Goal: Task Accomplishment & Management: Complete application form

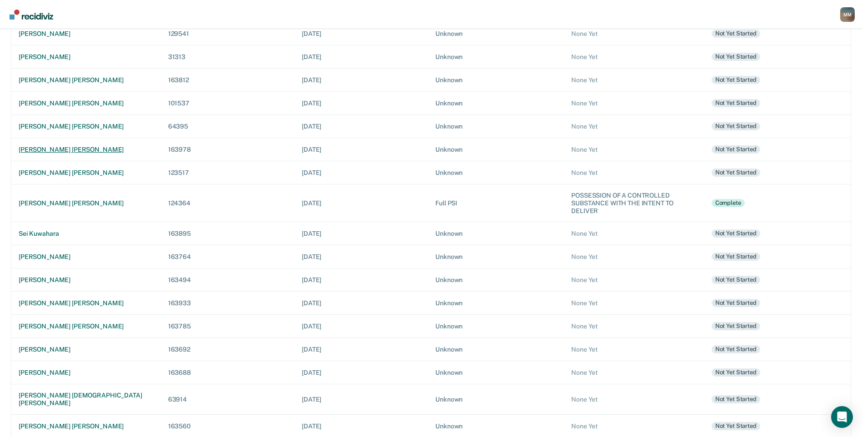
scroll to position [153, 0]
click at [48, 414] on td "[PERSON_NAME] [PERSON_NAME]" at bounding box center [86, 425] width 150 height 23
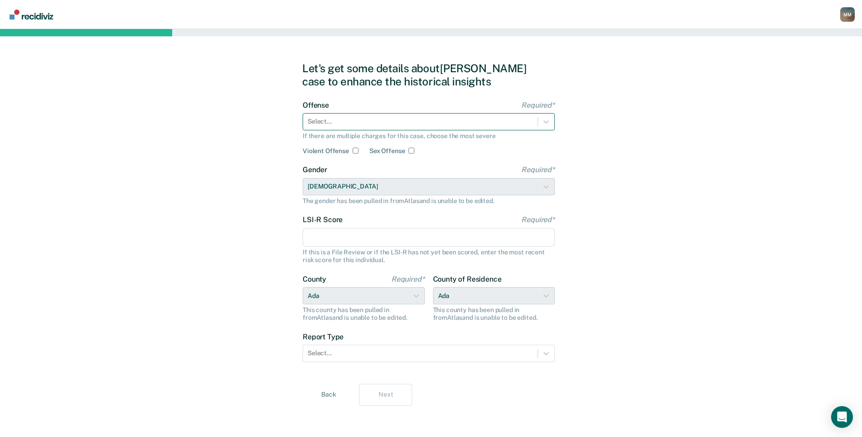
click at [421, 123] on div at bounding box center [420, 122] width 225 height 10
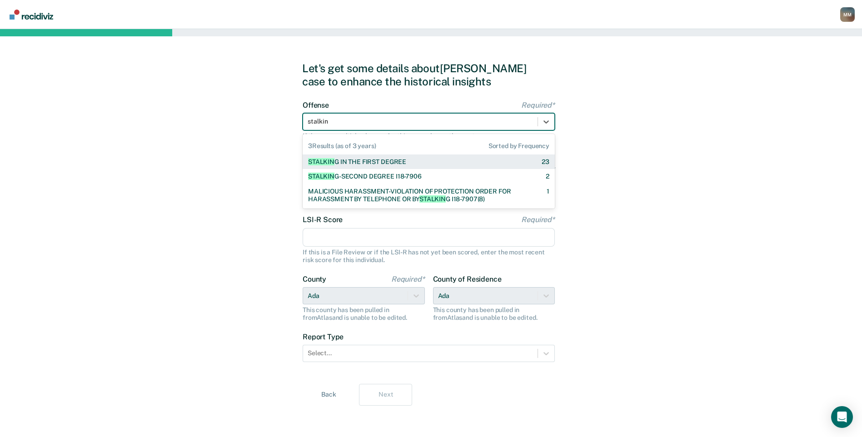
type input "stalking"
click at [401, 160] on div "STALKING IN THE FIRST DEGREE" at bounding box center [356, 162] width 97 height 8
checkbox input "true"
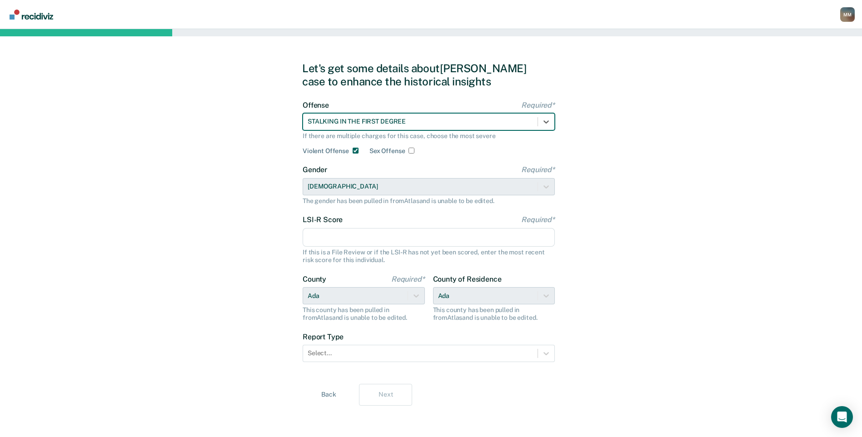
click at [358, 235] on input "LSI-R Score Required*" at bounding box center [429, 237] width 252 height 19
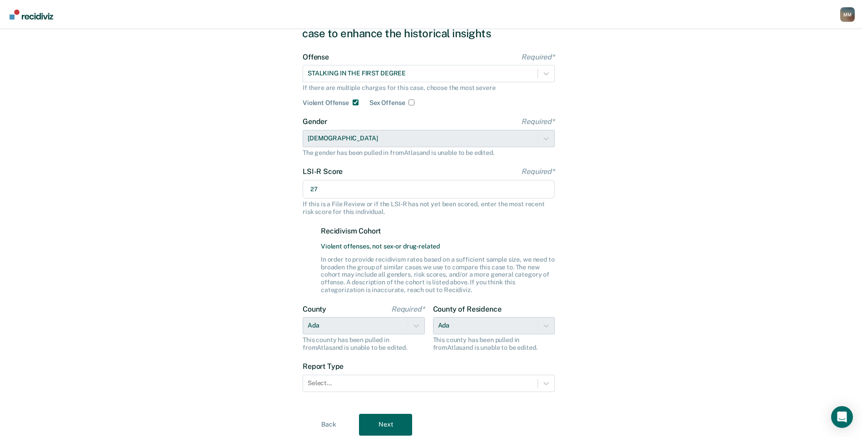
scroll to position [80, 0]
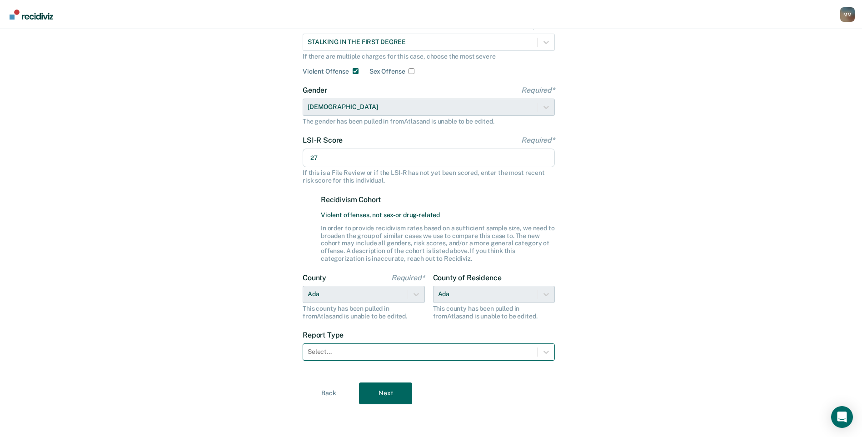
type input "27"
click at [413, 352] on div at bounding box center [420, 352] width 225 height 10
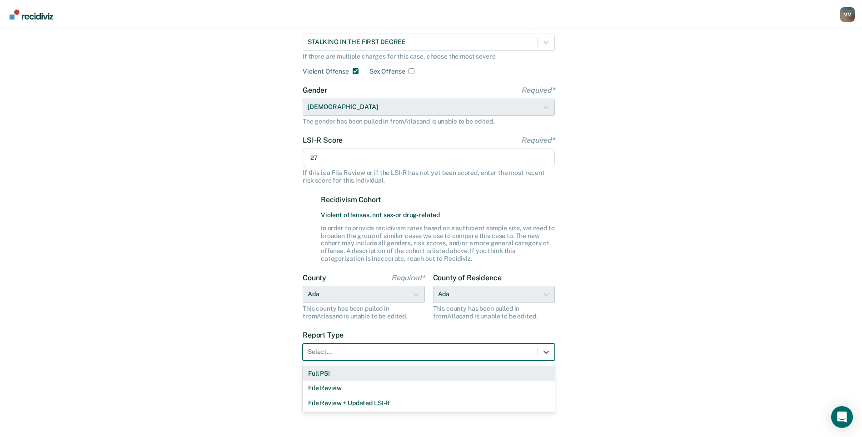
click at [390, 376] on div "Full PSI" at bounding box center [429, 373] width 252 height 15
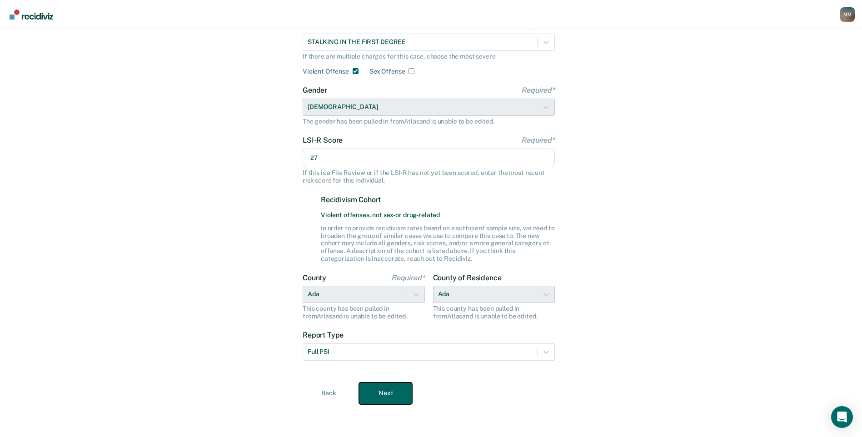
click at [386, 395] on button "Next" at bounding box center [385, 394] width 53 height 22
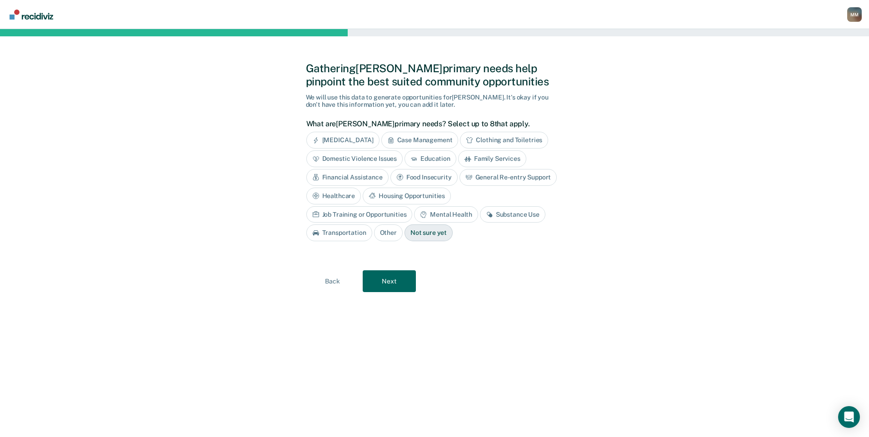
click at [392, 155] on div "Domestic Violence Issues" at bounding box center [354, 158] width 97 height 17
click at [410, 193] on div "Housing Opportunities" at bounding box center [407, 196] width 88 height 17
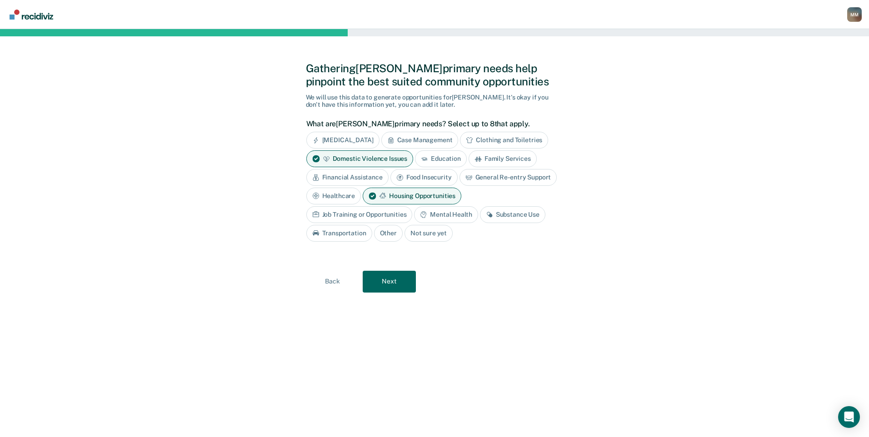
click at [460, 213] on div "Mental Health" at bounding box center [446, 214] width 64 height 17
click at [508, 215] on div "Substance Use" at bounding box center [522, 214] width 65 height 17
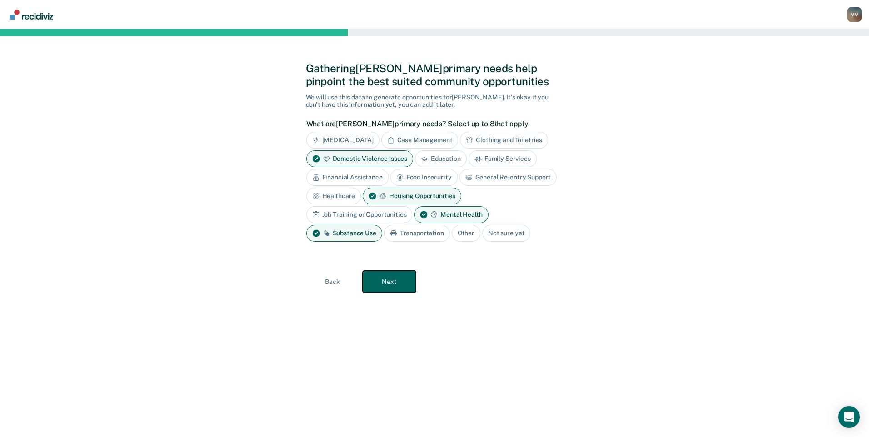
click at [400, 284] on button "Next" at bounding box center [389, 282] width 53 height 22
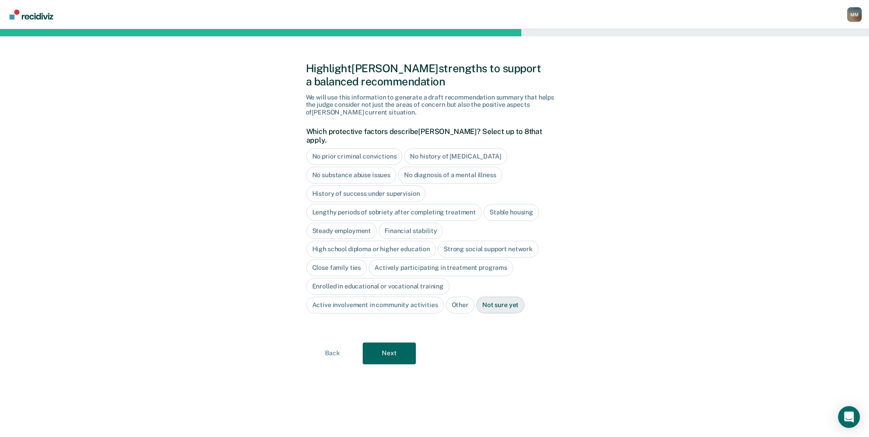
click at [425, 149] on div "No history of [MEDICAL_DATA]" at bounding box center [455, 156] width 103 height 17
click at [385, 241] on div "High school diploma or higher education" at bounding box center [371, 249] width 130 height 17
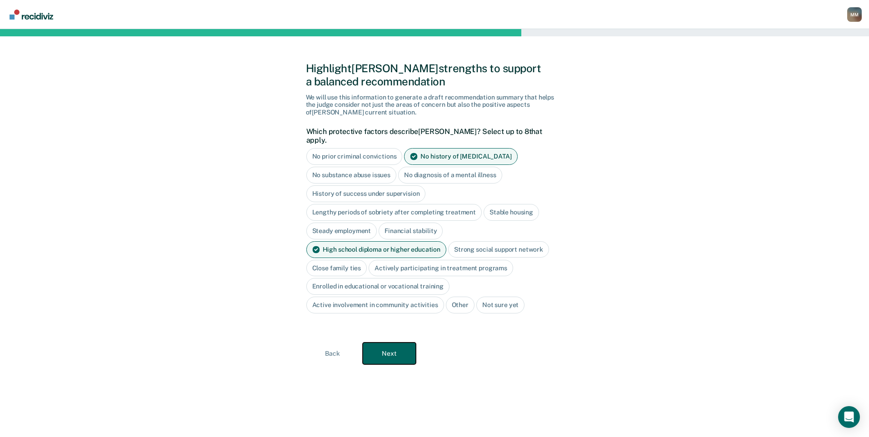
click at [394, 346] on button "Next" at bounding box center [389, 354] width 53 height 22
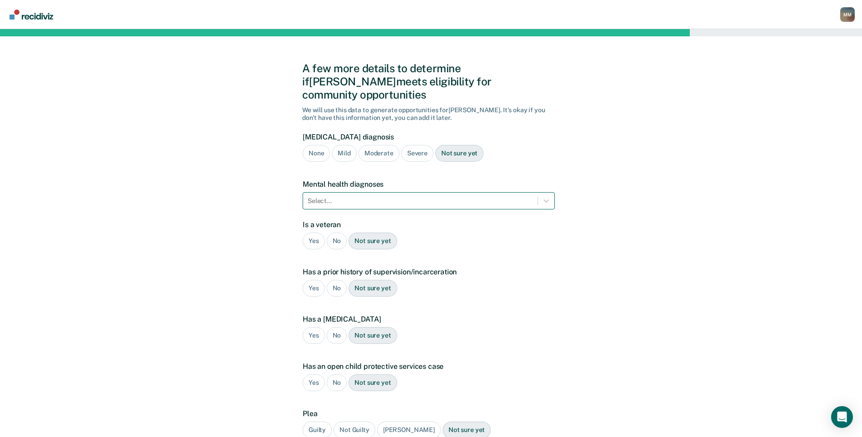
click at [384, 196] on div at bounding box center [420, 201] width 225 height 10
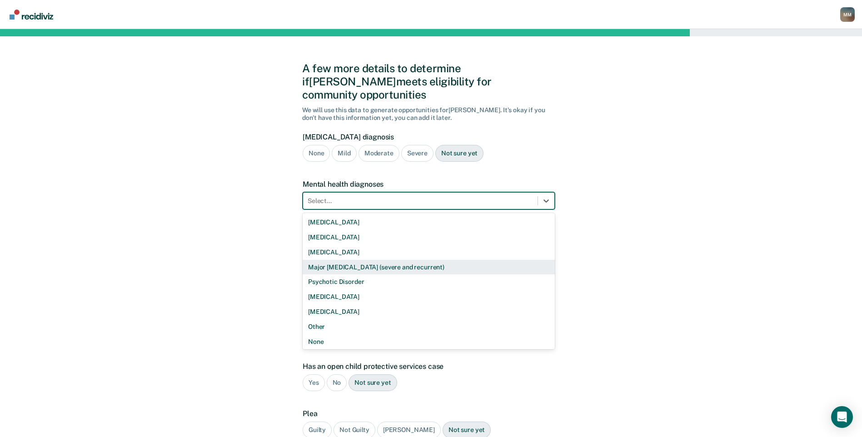
click at [371, 260] on div "Major [MEDICAL_DATA] (severe and recurrent)" at bounding box center [429, 267] width 252 height 15
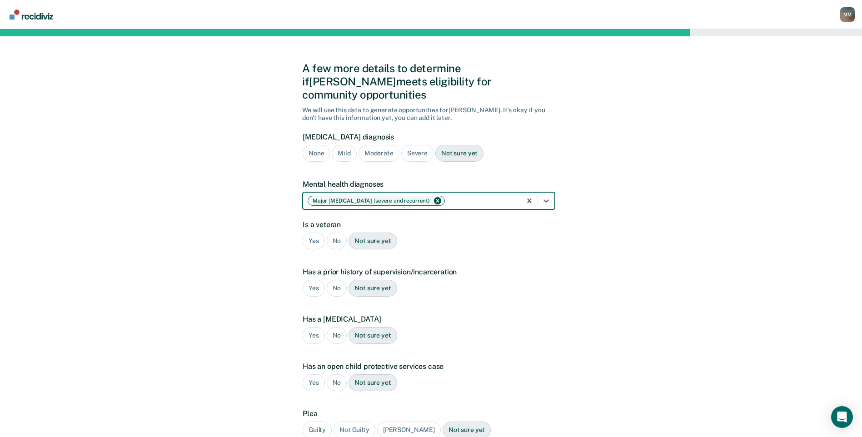
click at [413, 145] on div "Severe" at bounding box center [417, 153] width 32 height 17
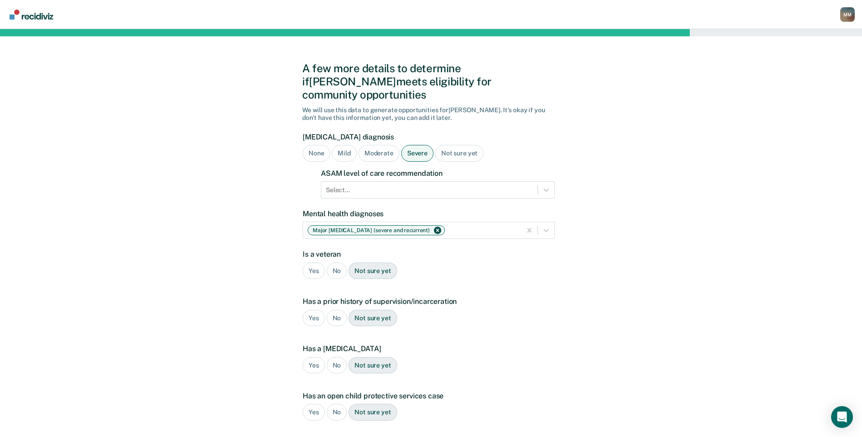
click at [448, 145] on div "Not sure yet" at bounding box center [459, 153] width 48 height 17
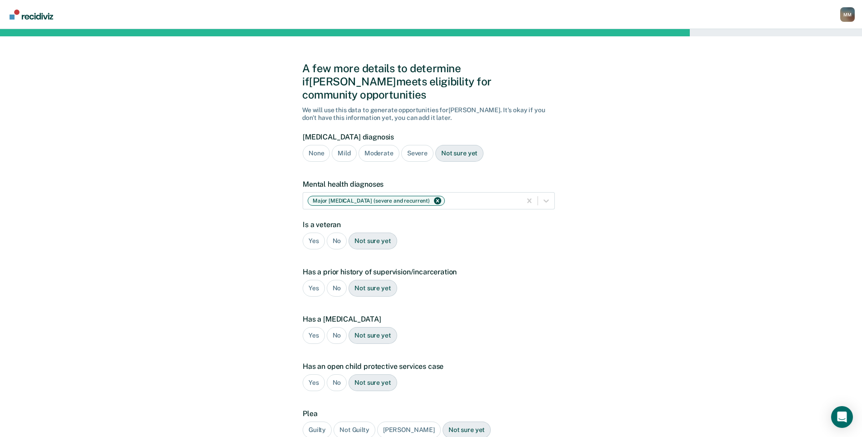
click at [338, 233] on div "No" at bounding box center [337, 241] width 20 height 17
click at [317, 280] on div "Yes" at bounding box center [314, 288] width 22 height 17
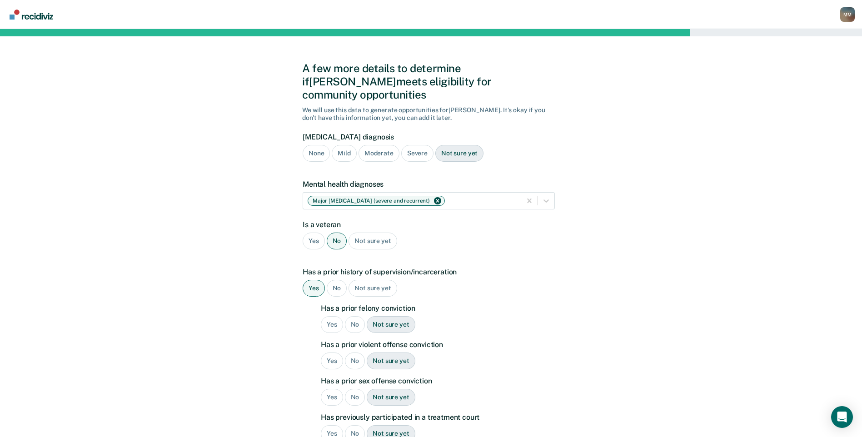
click at [354, 316] on div "No" at bounding box center [355, 324] width 20 height 17
click at [354, 353] on div "No" at bounding box center [355, 361] width 20 height 17
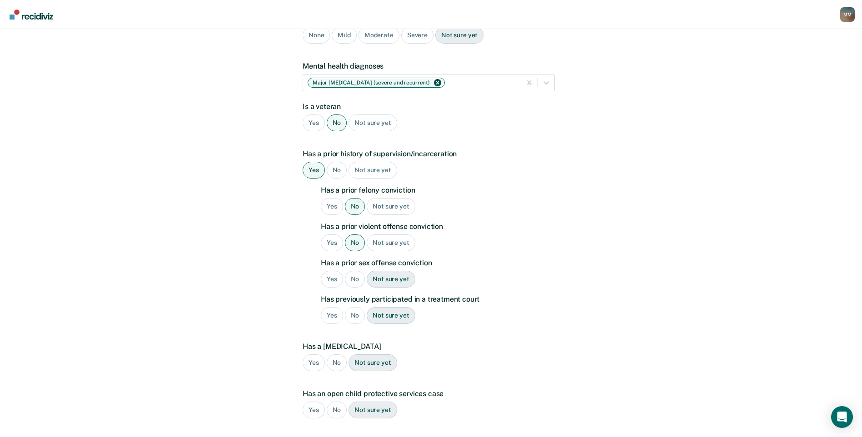
scroll to position [151, 0]
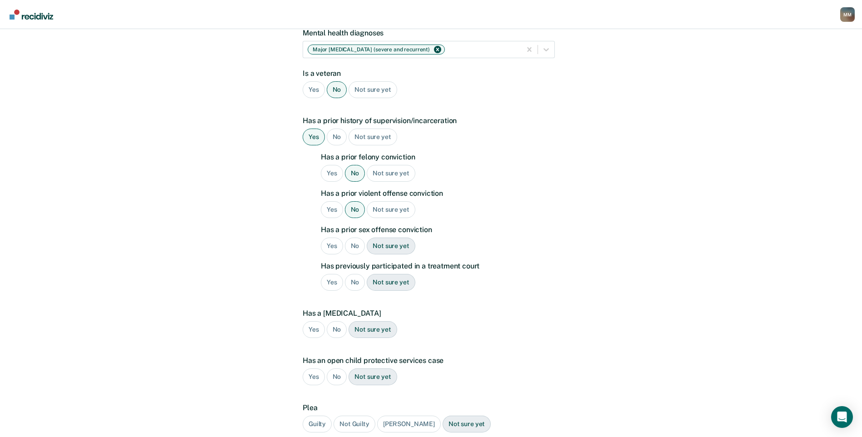
click at [364, 238] on div "No" at bounding box center [355, 246] width 20 height 17
click at [352, 274] on div "No" at bounding box center [355, 282] width 20 height 17
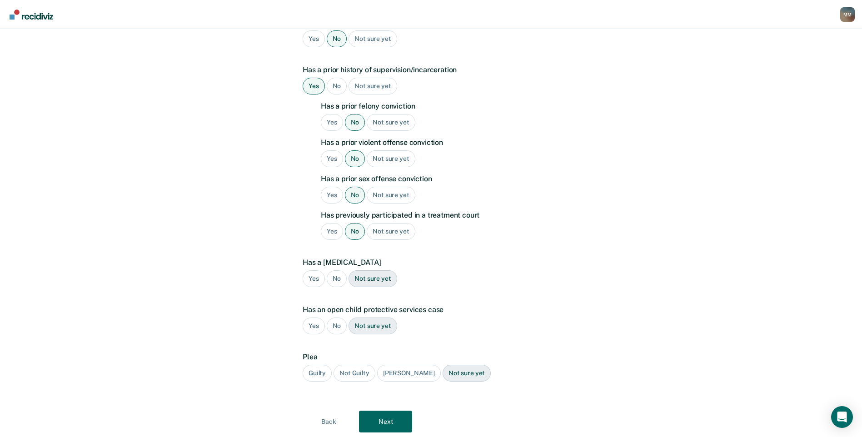
scroll to position [217, 0]
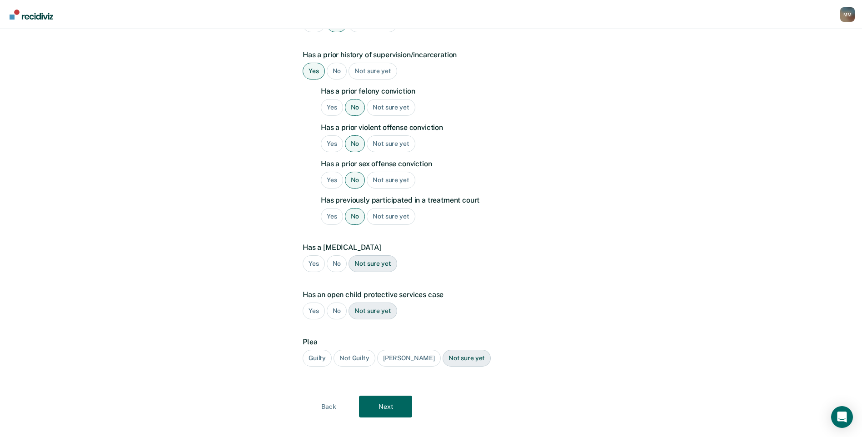
click at [342, 255] on div "No" at bounding box center [337, 263] width 20 height 17
click at [334, 303] on div "No" at bounding box center [337, 311] width 20 height 17
click at [327, 350] on div "Guilty" at bounding box center [317, 358] width 29 height 17
click at [374, 396] on button "Next" at bounding box center [385, 407] width 53 height 22
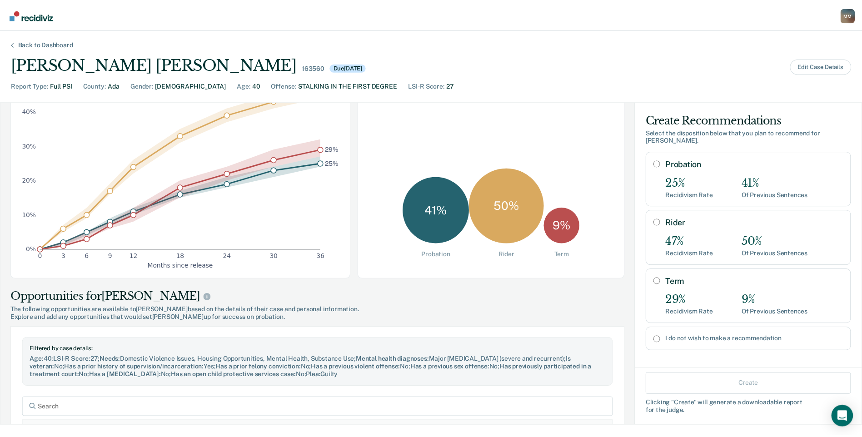
scroll to position [151, 0]
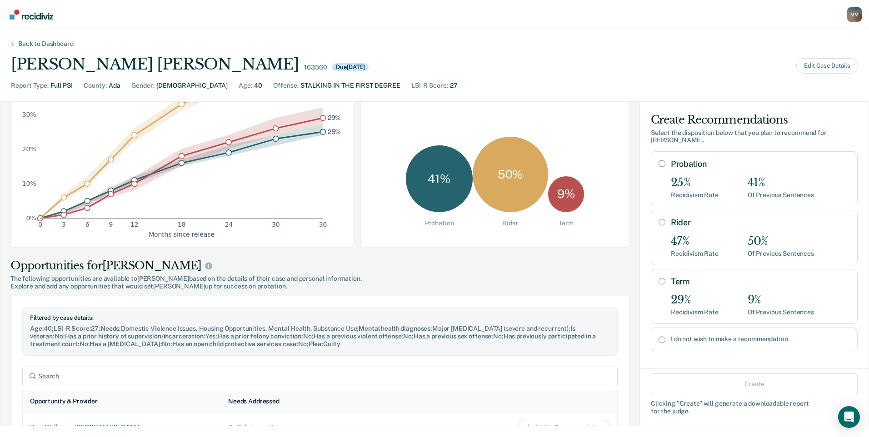
click at [659, 336] on input "I do not wish to make a recommendation" at bounding box center [662, 339] width 7 height 7
radio input "true"
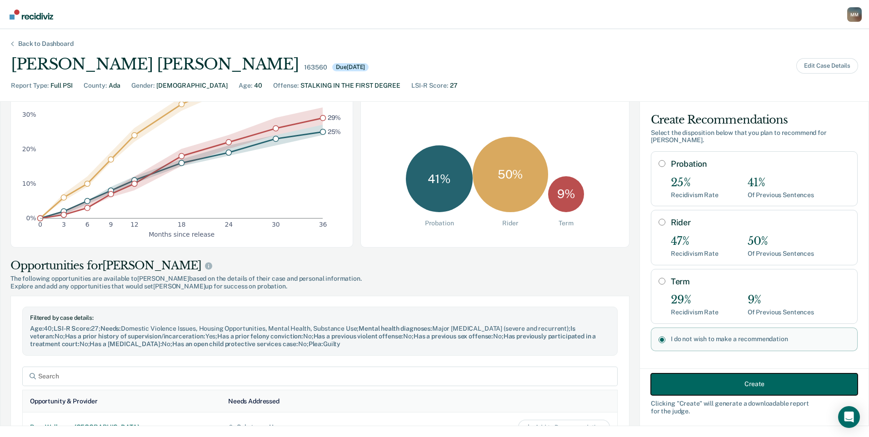
click at [696, 388] on button "Create" at bounding box center [754, 384] width 207 height 22
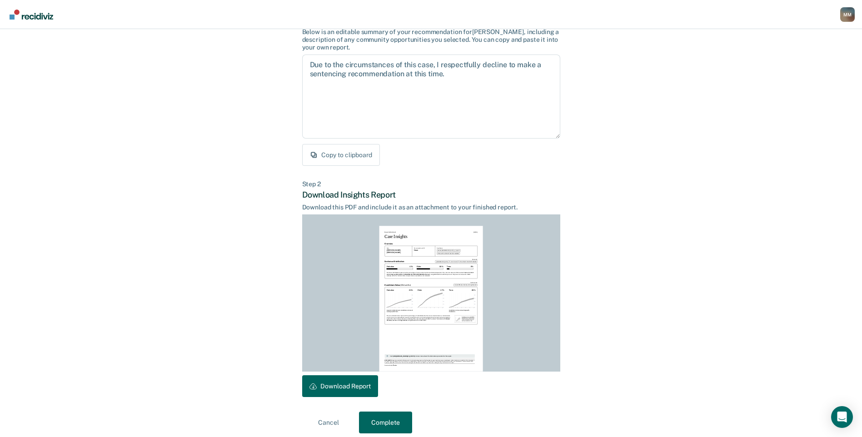
scroll to position [81, 0]
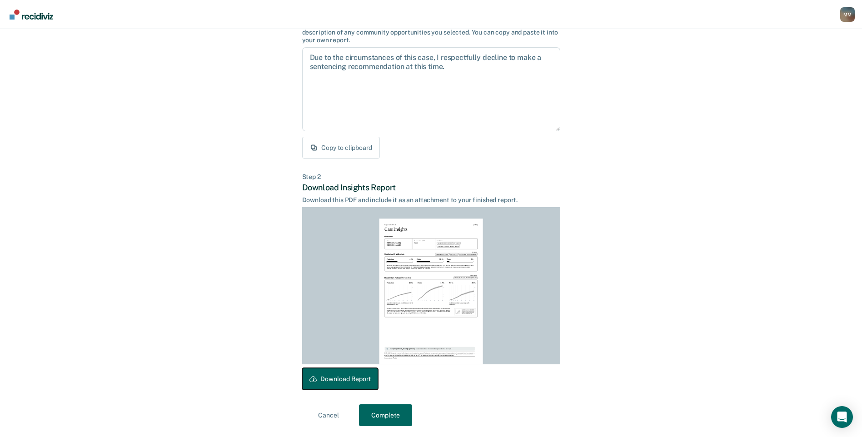
click at [335, 375] on button "Download Report" at bounding box center [340, 379] width 76 height 22
click at [376, 420] on button "Complete" at bounding box center [385, 416] width 53 height 22
